Goal: Download file/media

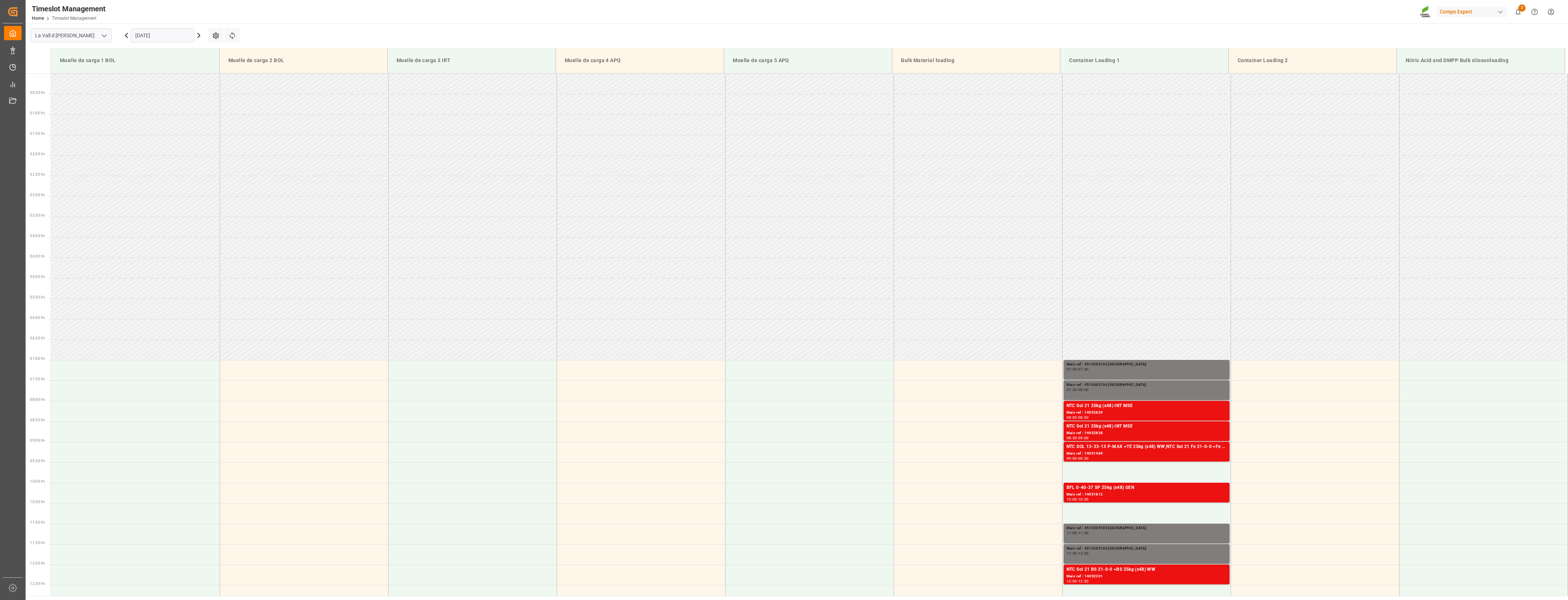
scroll to position [365, 0]
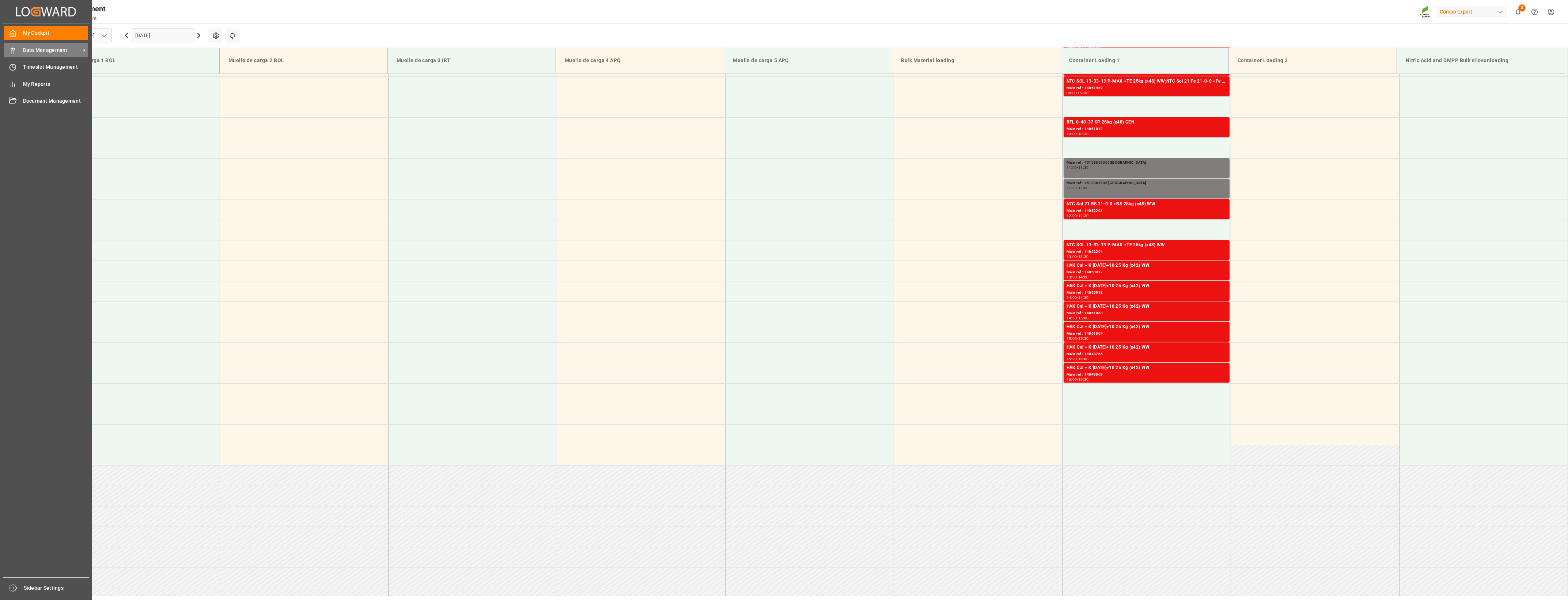
click at [17, 54] on div "Data Management Data Management" at bounding box center [46, 50] width 84 height 15
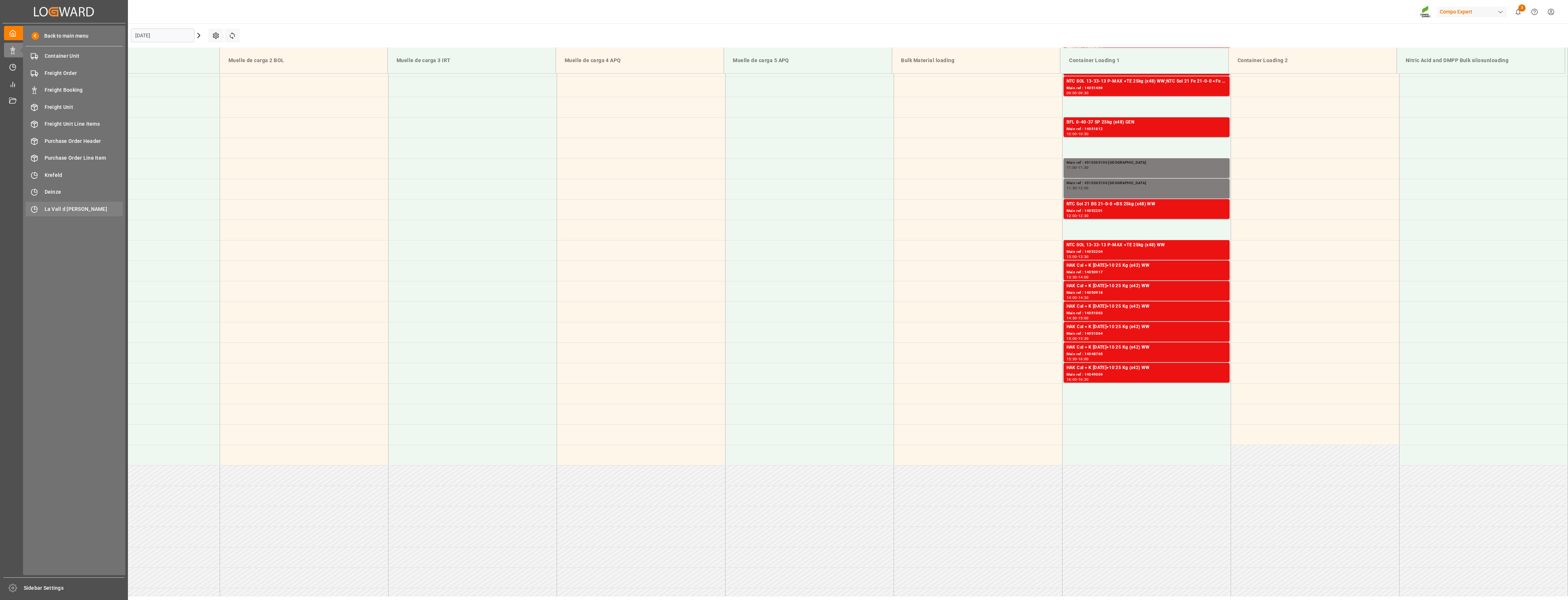
click at [61, 209] on span "La Vall d [PERSON_NAME]" at bounding box center [84, 209] width 79 height 8
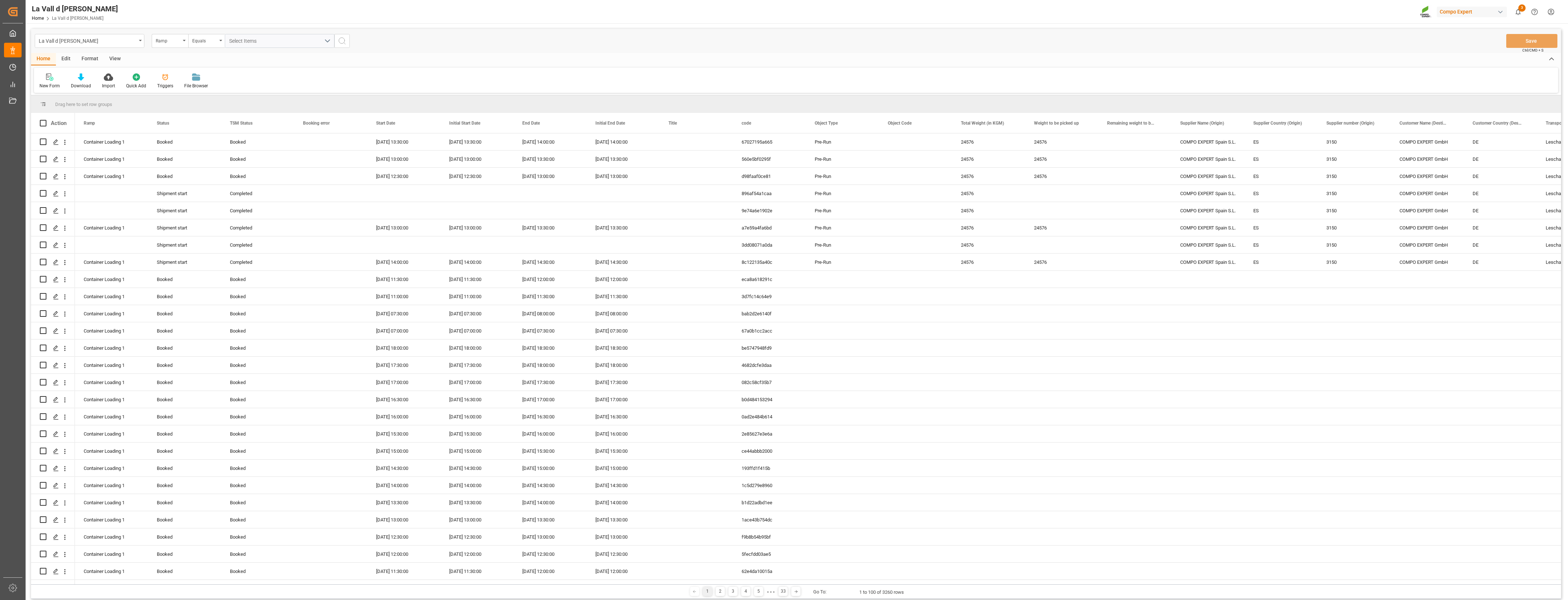
click at [113, 61] on div "View" at bounding box center [115, 59] width 22 height 13
click at [46, 78] on icon at bounding box center [47, 77] width 8 height 8
click at [57, 127] on div "Pedidos por país_1" at bounding box center [79, 133] width 80 height 15
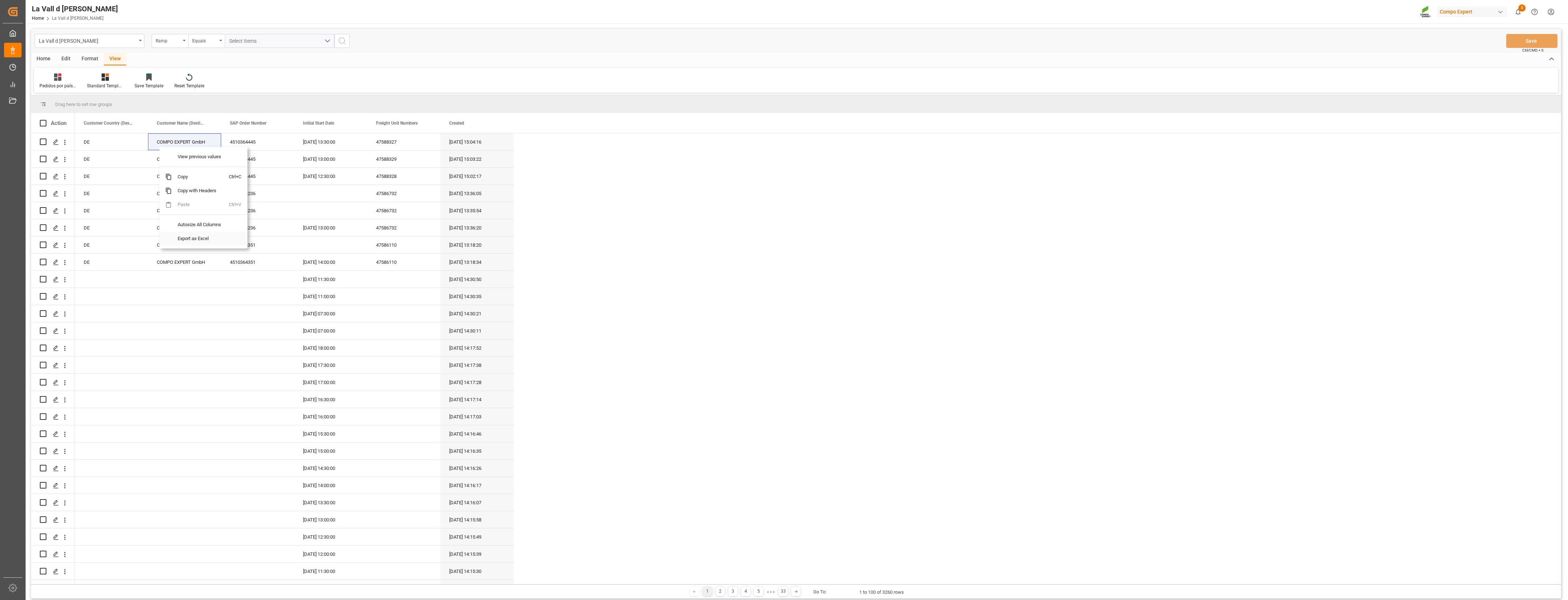
click at [201, 238] on span "Export as Excel" at bounding box center [200, 238] width 57 height 14
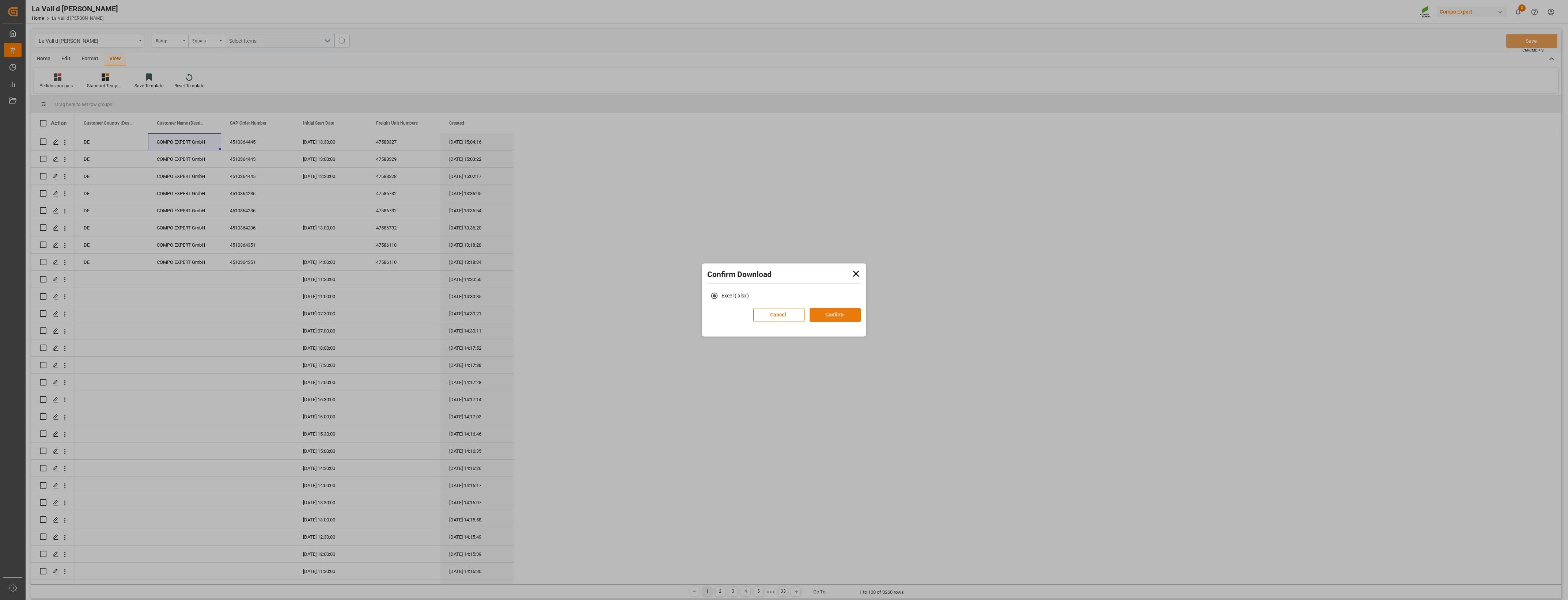
click at [834, 318] on button "Confirm" at bounding box center [835, 315] width 51 height 14
click at [790, 322] on link "Go to Downloads" at bounding box center [781, 323] width 39 height 6
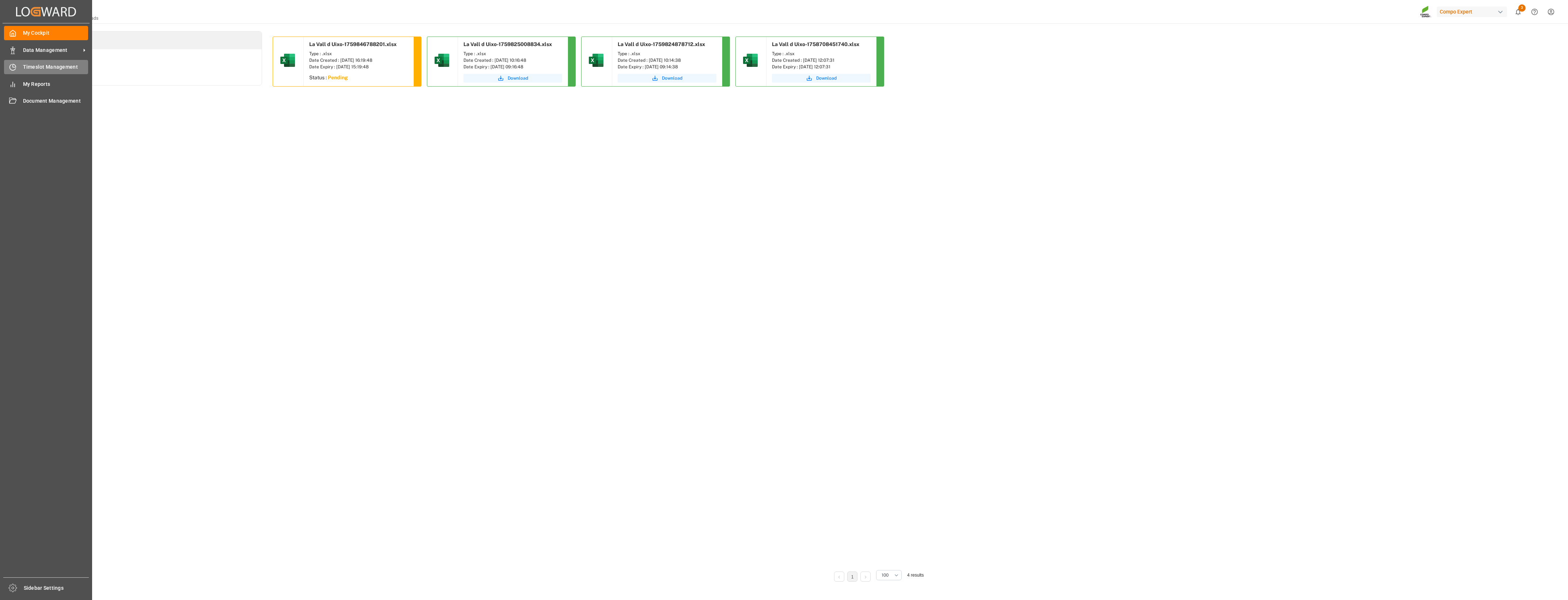
click at [15, 69] on icon at bounding box center [13, 67] width 8 height 8
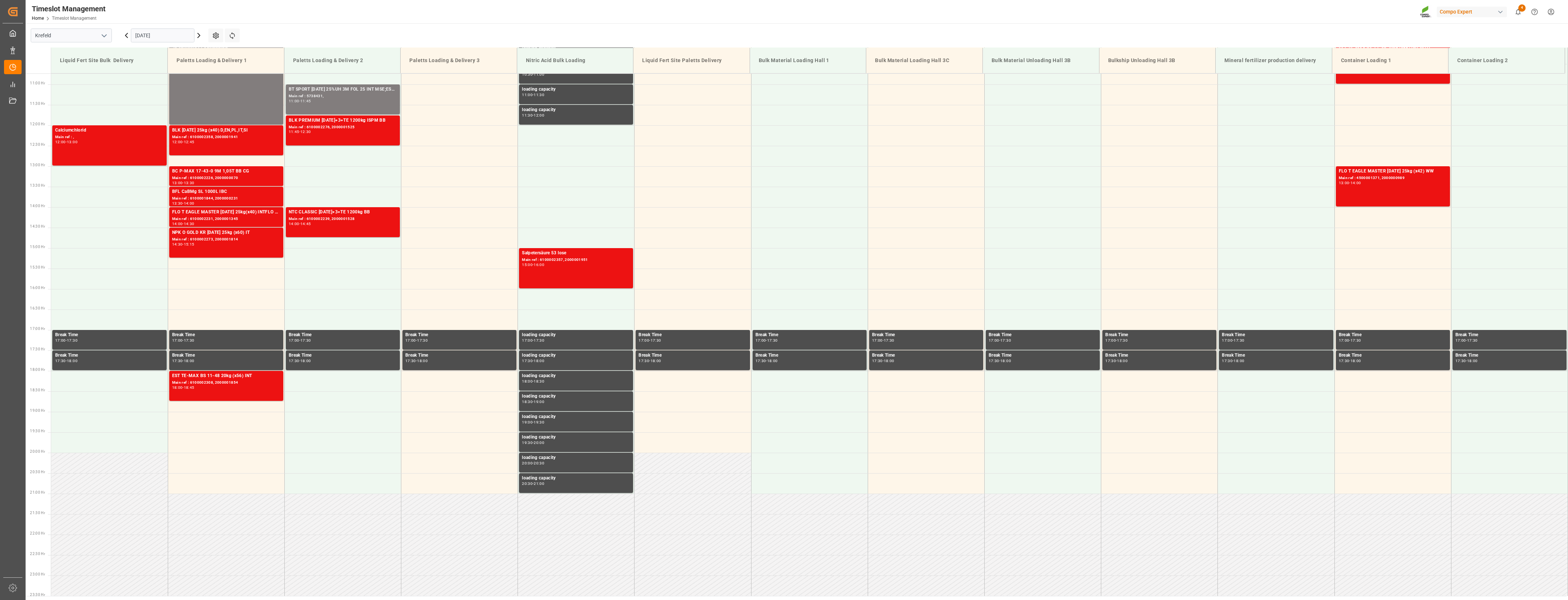
scroll to position [459, 0]
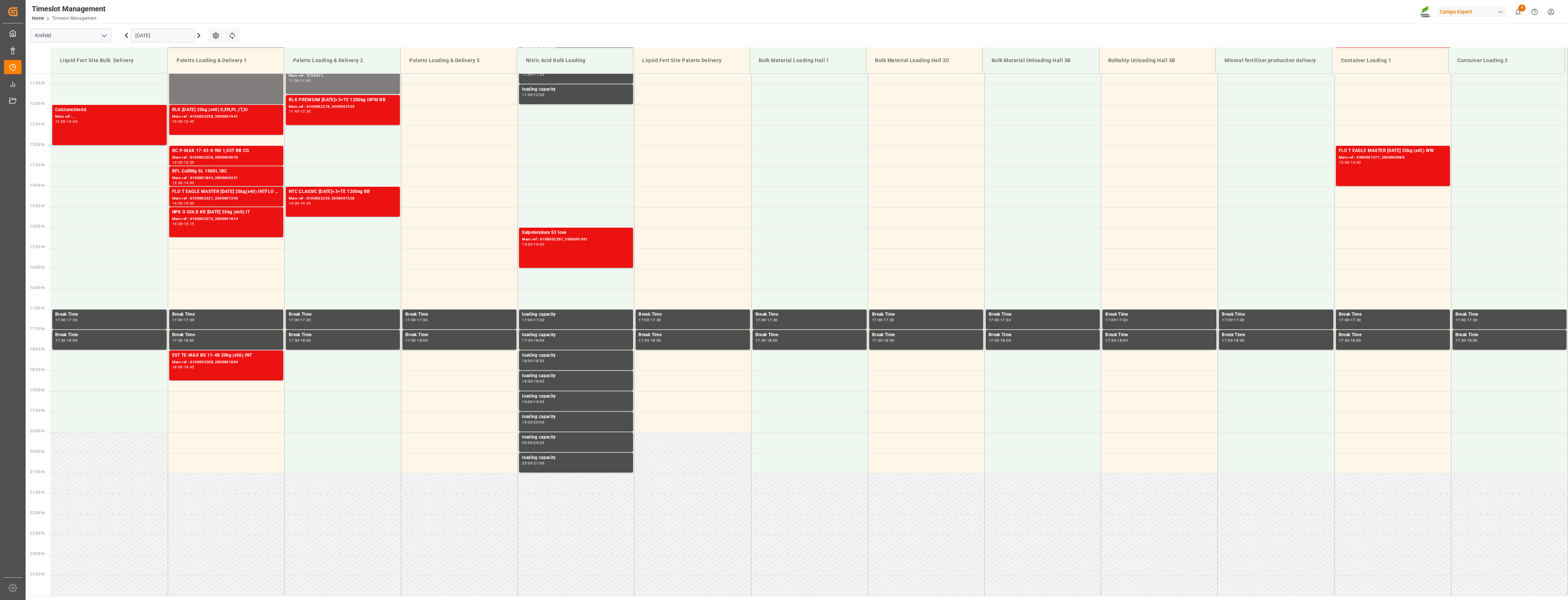
click at [1549, 11] on html "Created by potrace 1.15, written by [PERSON_NAME] [DATE]-[DATE] Created by potr…" at bounding box center [784, 300] width 1568 height 600
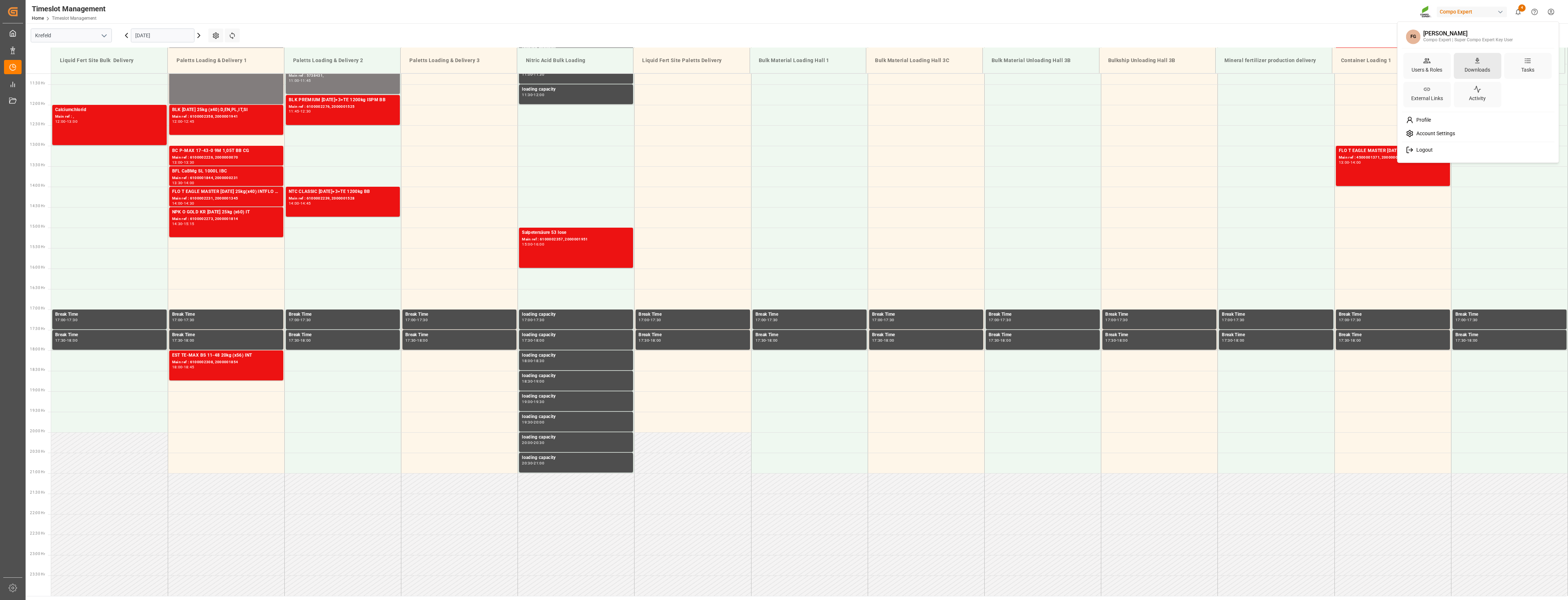
click at [1481, 68] on div "Downloads" at bounding box center [1477, 69] width 28 height 10
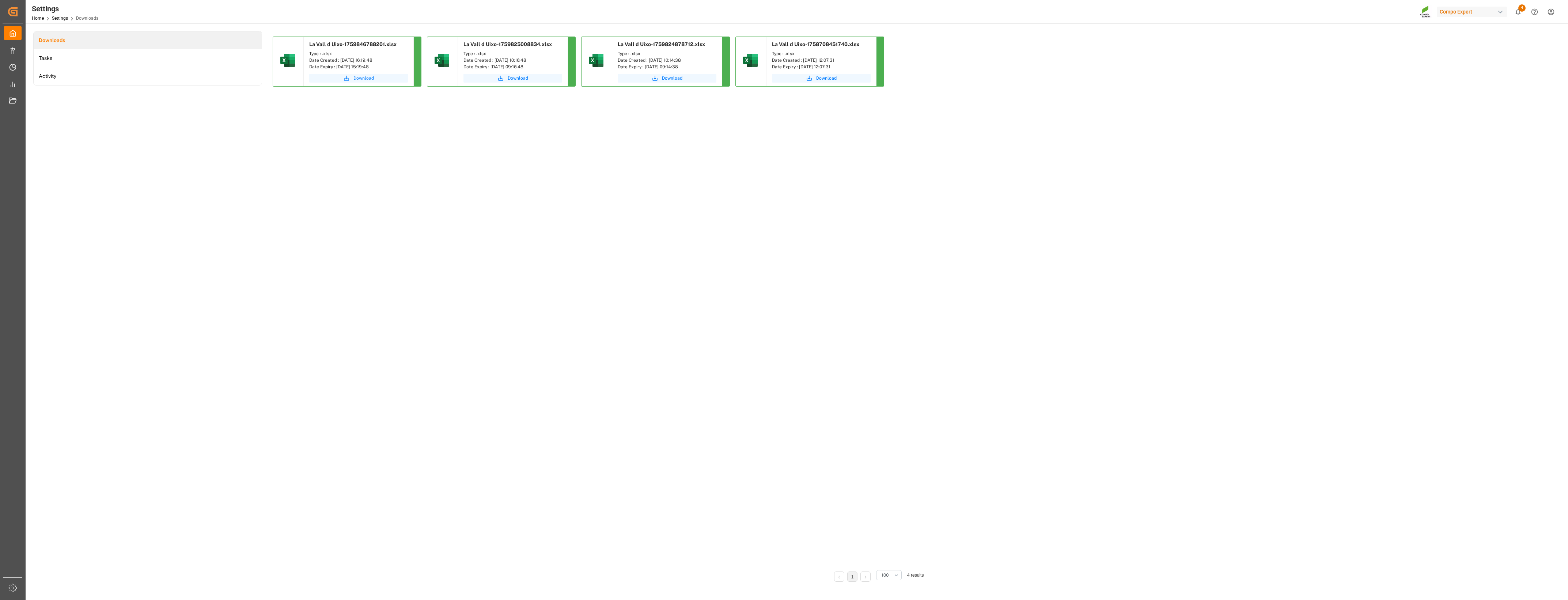
click at [364, 79] on span "Download" at bounding box center [364, 79] width 20 height 7
click at [455, 324] on div "La Vall d Uixo-1759846788201.xlsx Type : .xlsx Date Created : [DATE] 16:19:48 D…" at bounding box center [877, 300] width 1209 height 527
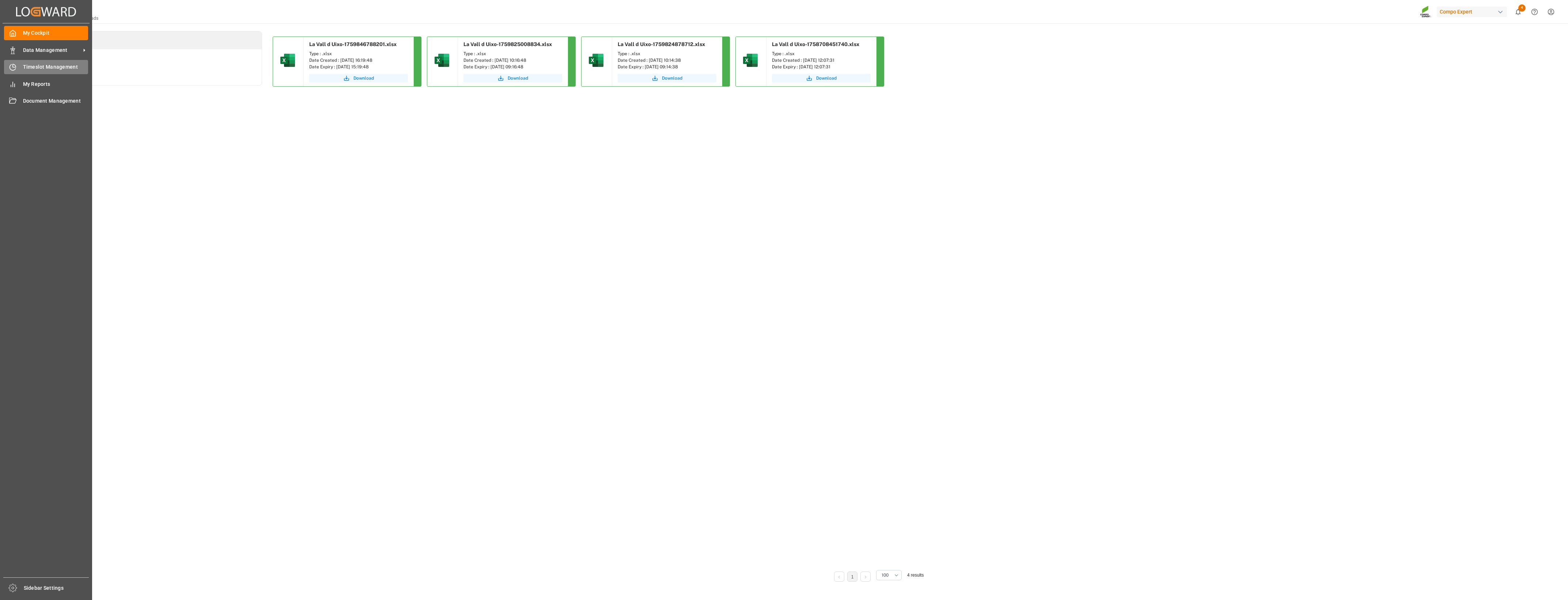
click at [38, 65] on span "Timeslot Management" at bounding box center [56, 67] width 66 height 8
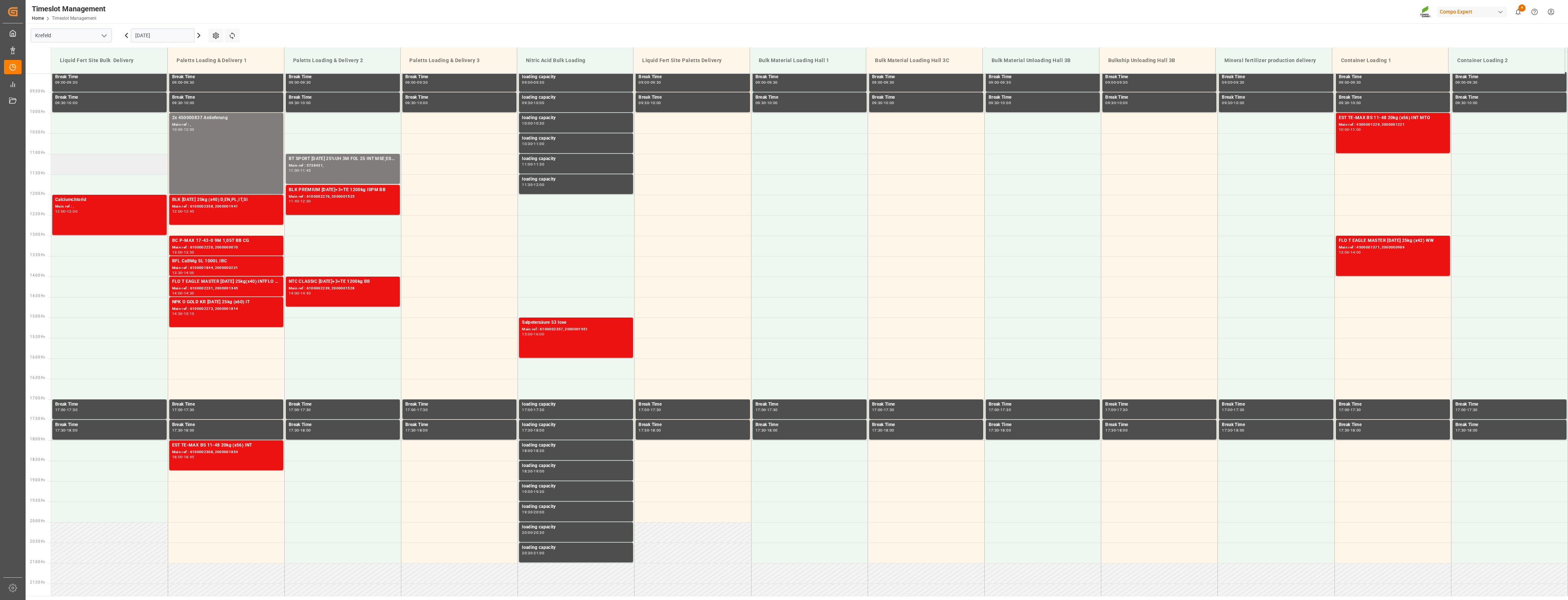
scroll to position [459, 0]
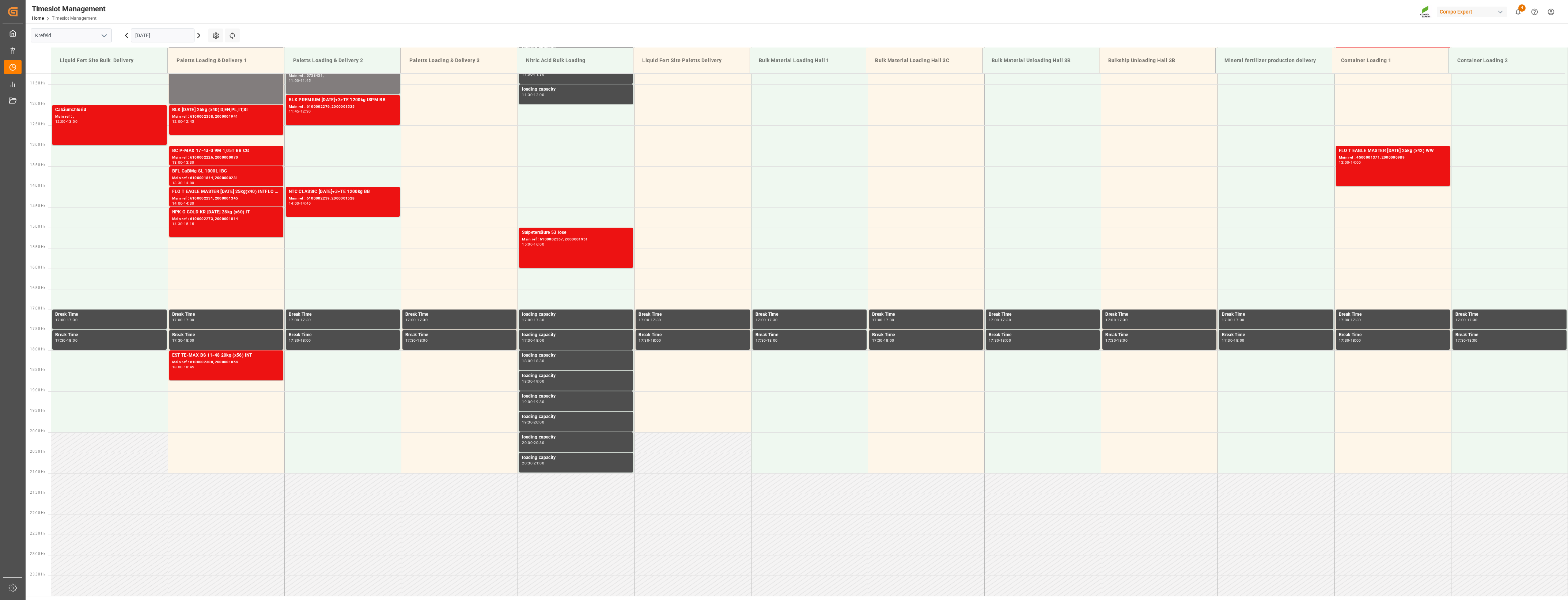
click at [104, 37] on polyline "open menu" at bounding box center [103, 36] width 4 height 3
click at [61, 86] on div "La Vall d [PERSON_NAME]" at bounding box center [71, 84] width 80 height 16
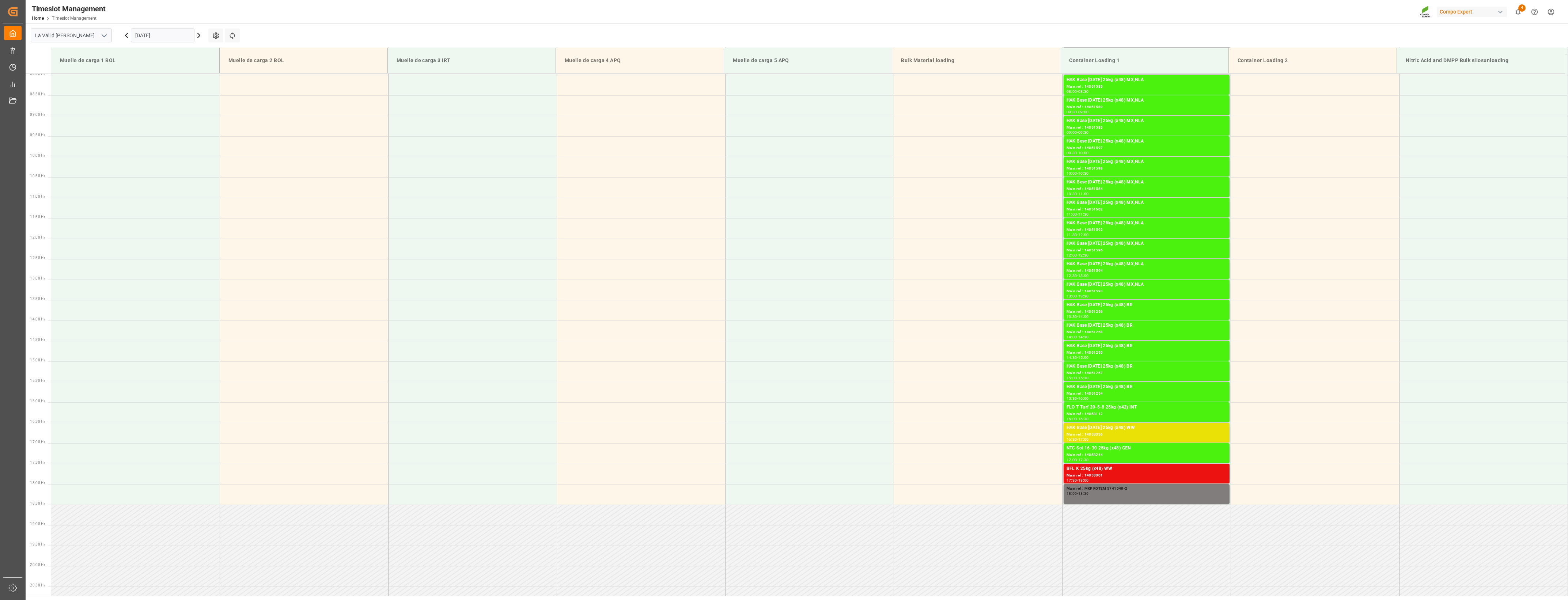
scroll to position [231, 0]
